Goal: Task Accomplishment & Management: Manage account settings

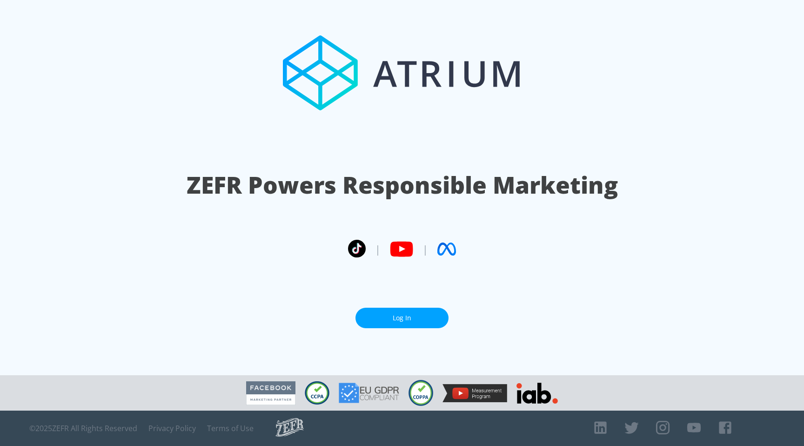
click at [379, 318] on link "Log In" at bounding box center [402, 318] width 93 height 21
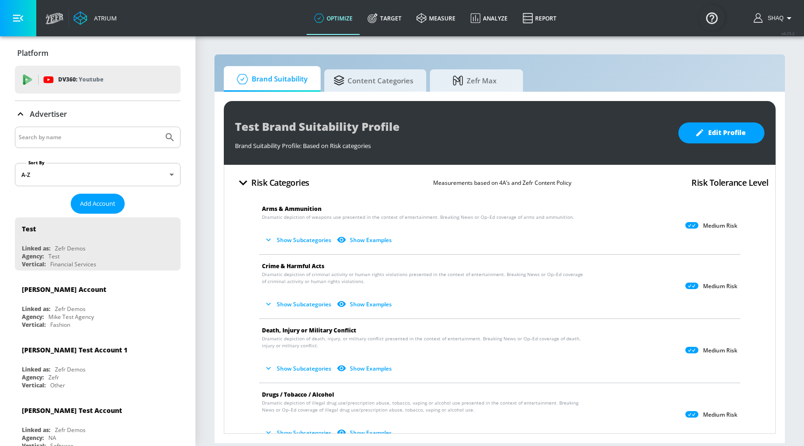
click at [96, 130] on div at bounding box center [98, 137] width 166 height 21
click at [93, 138] on input "Search by name" at bounding box center [89, 137] width 141 height 12
type input "latest"
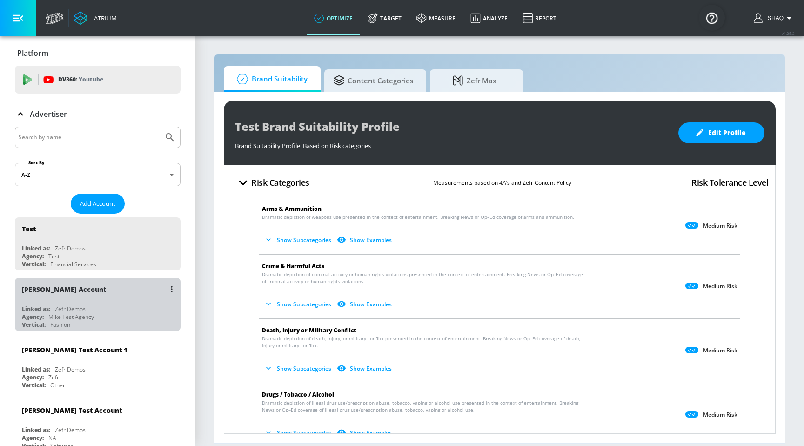
click at [97, 288] on div "[PERSON_NAME] Account" at bounding box center [100, 289] width 156 height 22
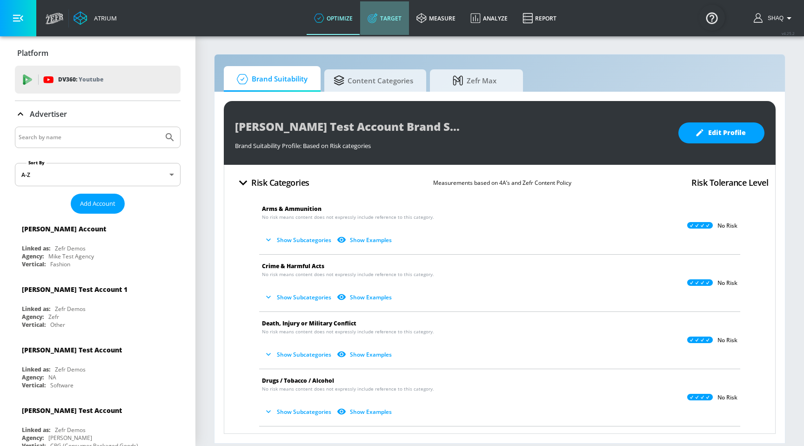
click at [377, 22] on icon at bounding box center [373, 18] width 10 height 10
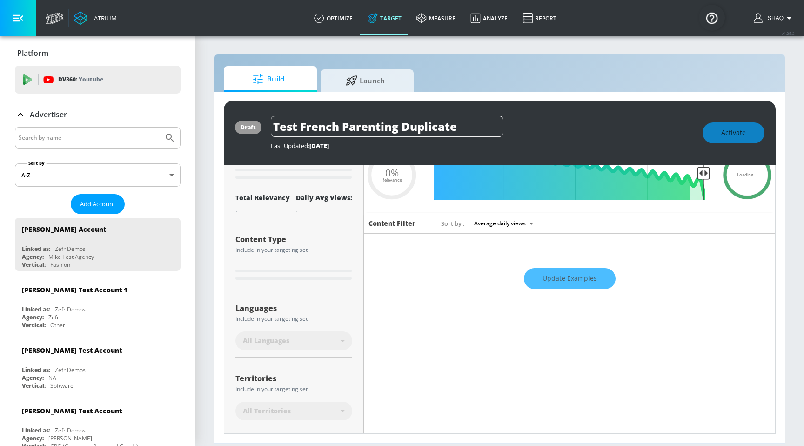
click at [18, 114] on icon at bounding box center [20, 114] width 11 height 11
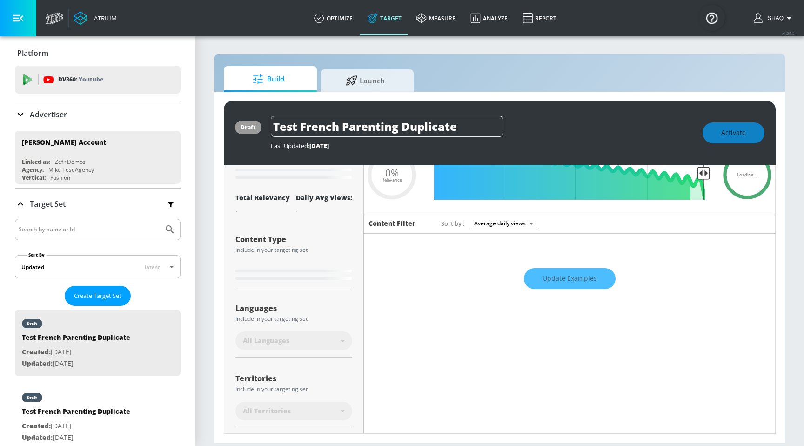
click at [24, 115] on icon at bounding box center [20, 114] width 11 height 11
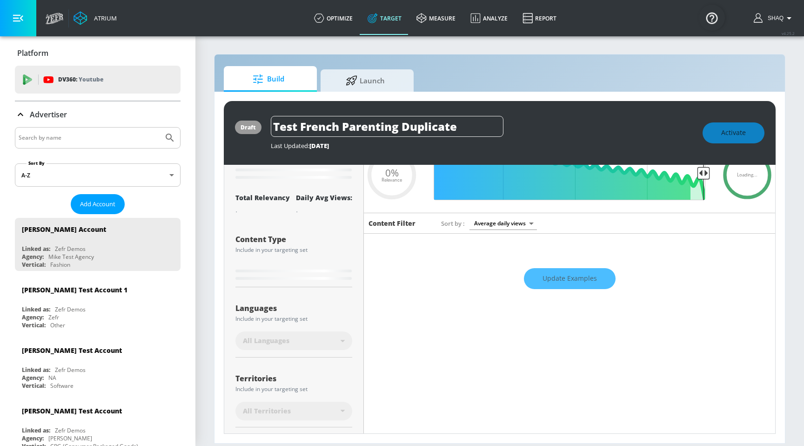
click at [26, 115] on icon at bounding box center [20, 114] width 11 height 11
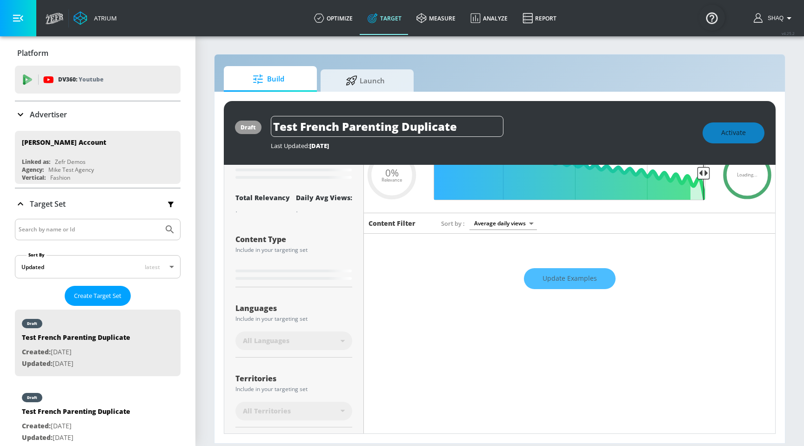
type input "0.75"
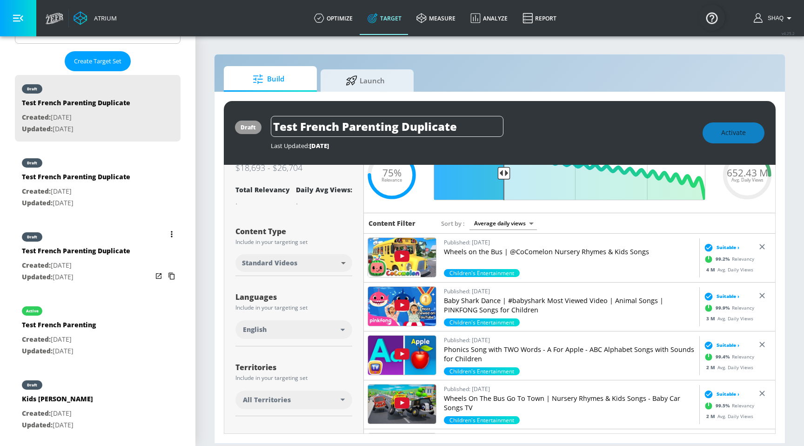
scroll to position [308, 0]
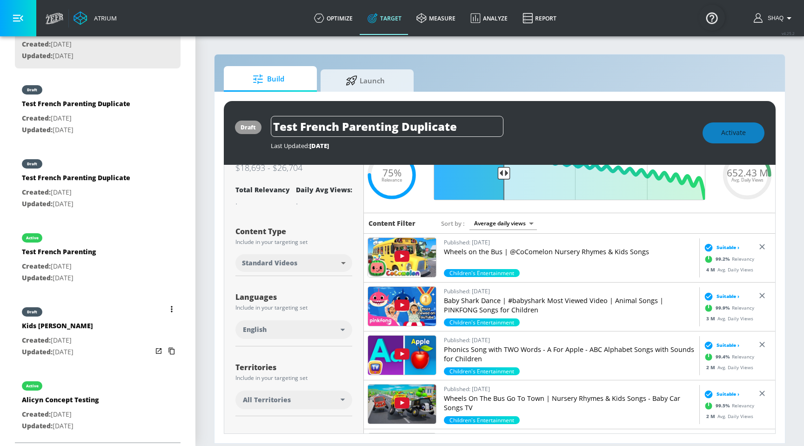
click at [94, 326] on div "draft Kids [PERSON_NAME] Created: [DATE] Updated: [DATE]" at bounding box center [98, 331] width 166 height 67
type input "Kids [PERSON_NAME]"
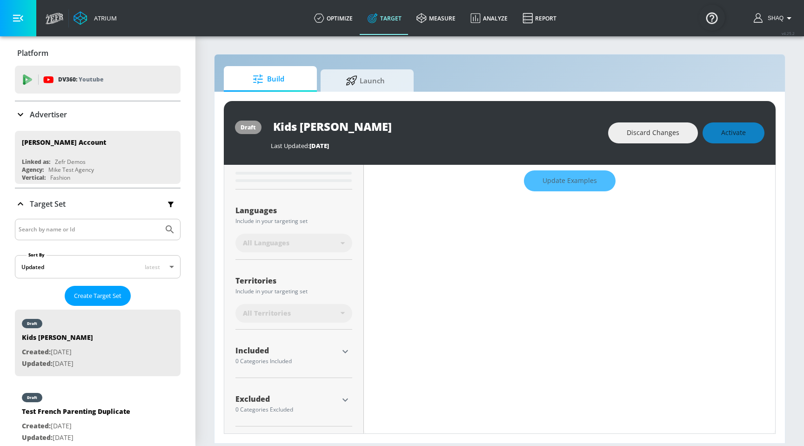
type input "0.24"
